Goal: Transaction & Acquisition: Purchase product/service

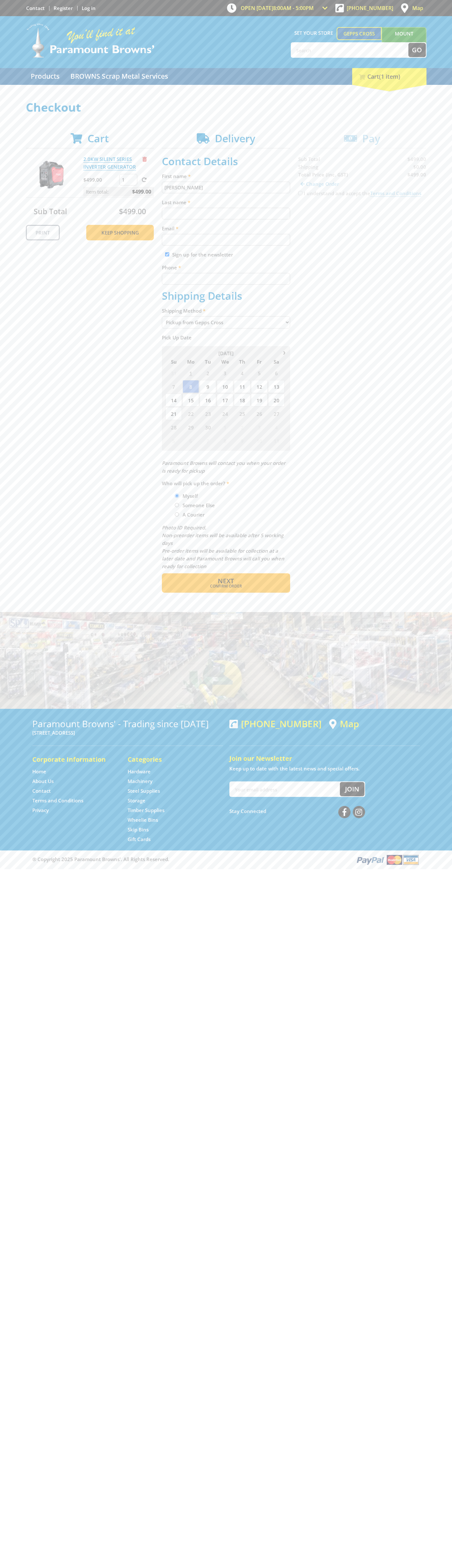
type input "[PERSON_NAME]"
type input "[EMAIL_ADDRESS][DOMAIN_NAME]"
type input "0293744000"
click at [225, 581] on span "Next" at bounding box center [225, 581] width 16 height 9
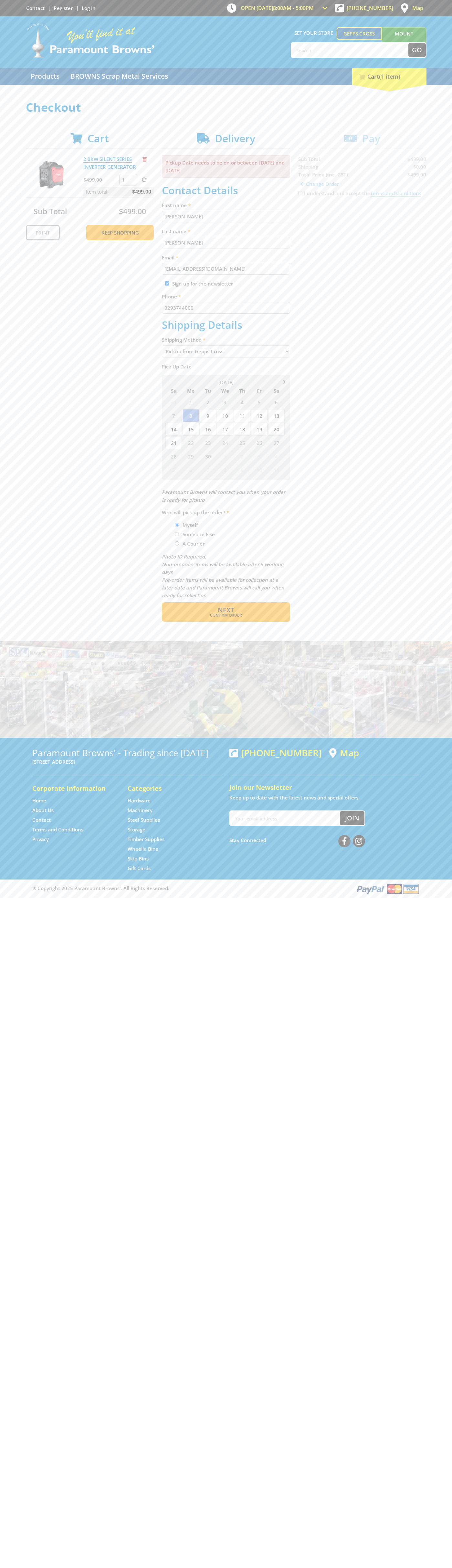
type input "[PERSON_NAME]"
click at [225, 615] on span "Confirm order" at bounding box center [225, 615] width 101 height 4
click at [225, 611] on span "Next" at bounding box center [225, 610] width 16 height 9
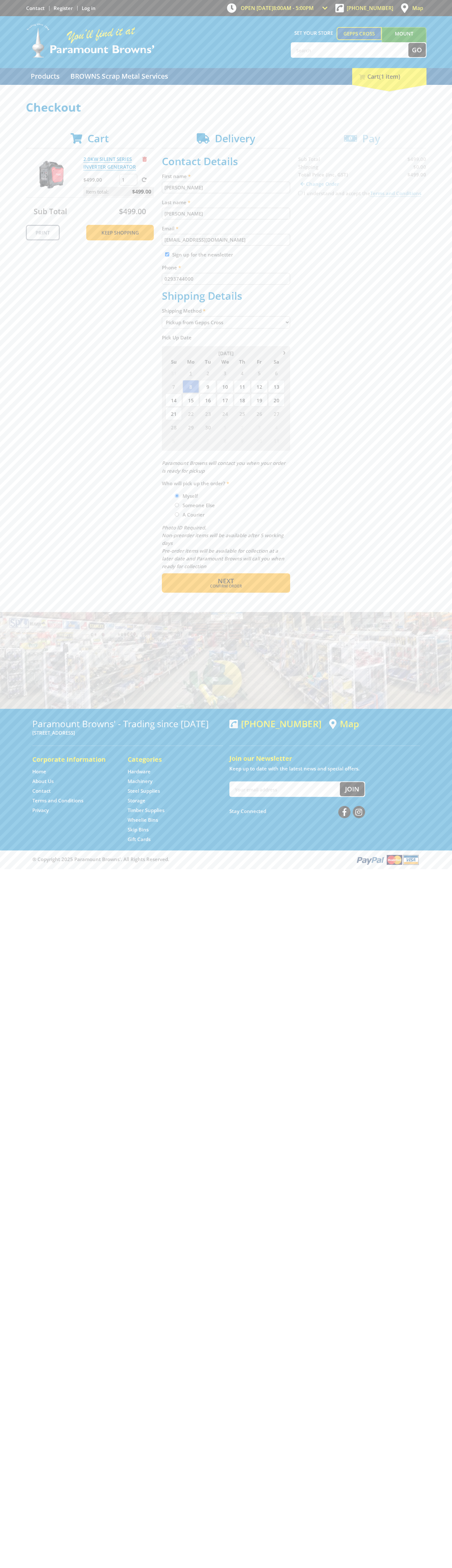
click at [144, 159] on span "Remove from cart" at bounding box center [144, 159] width 4 height 5
